Goal: Complete application form

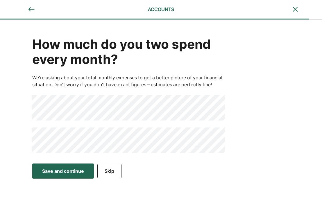
click at [62, 174] on div "Save and continue" at bounding box center [63, 171] width 42 height 7
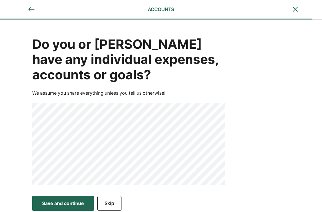
scroll to position [1, 0]
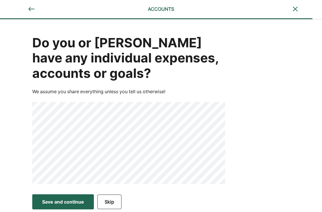
click at [69, 203] on div "Save and continue" at bounding box center [63, 202] width 42 height 7
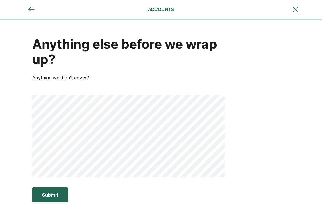
click at [51, 197] on div "Submit" at bounding box center [50, 195] width 16 height 7
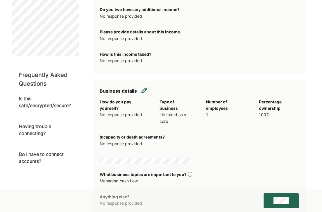
scroll to position [233, 0]
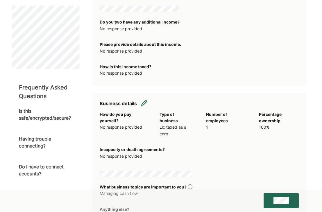
click at [143, 102] on img at bounding box center [144, 103] width 6 height 6
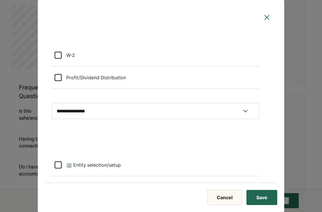
select select "**********"
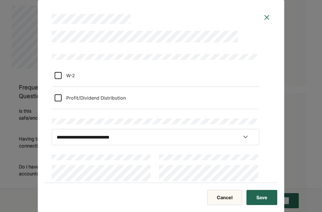
click at [60, 75] on div at bounding box center [58, 75] width 7 height 7
click at [264, 199] on button "Save" at bounding box center [262, 197] width 31 height 15
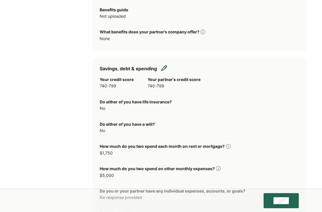
scroll to position [1338, 0]
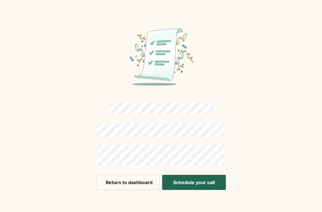
click at [118, 187] on button "Return to dashboard" at bounding box center [128, 182] width 64 height 15
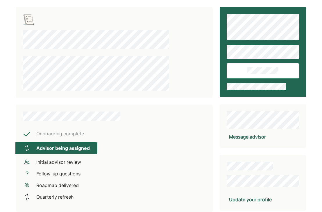
scroll to position [58, 0]
